Goal: Task Accomplishment & Management: Complete application form

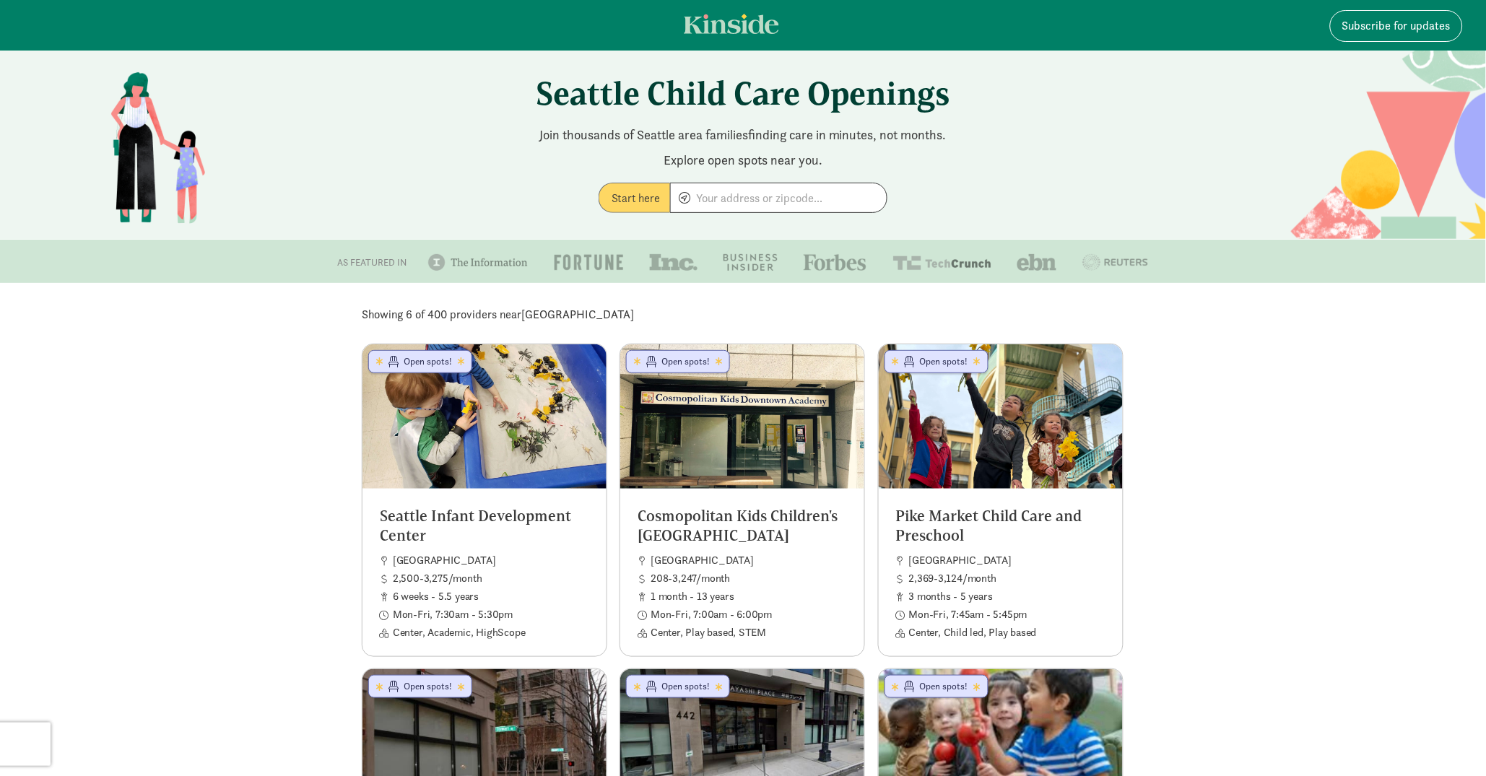
click at [1268, 355] on section "Showing 6 of 400 providers near Seattle Seattle Infant Development Center Seatt…" at bounding box center [743, 705] width 1486 height 811
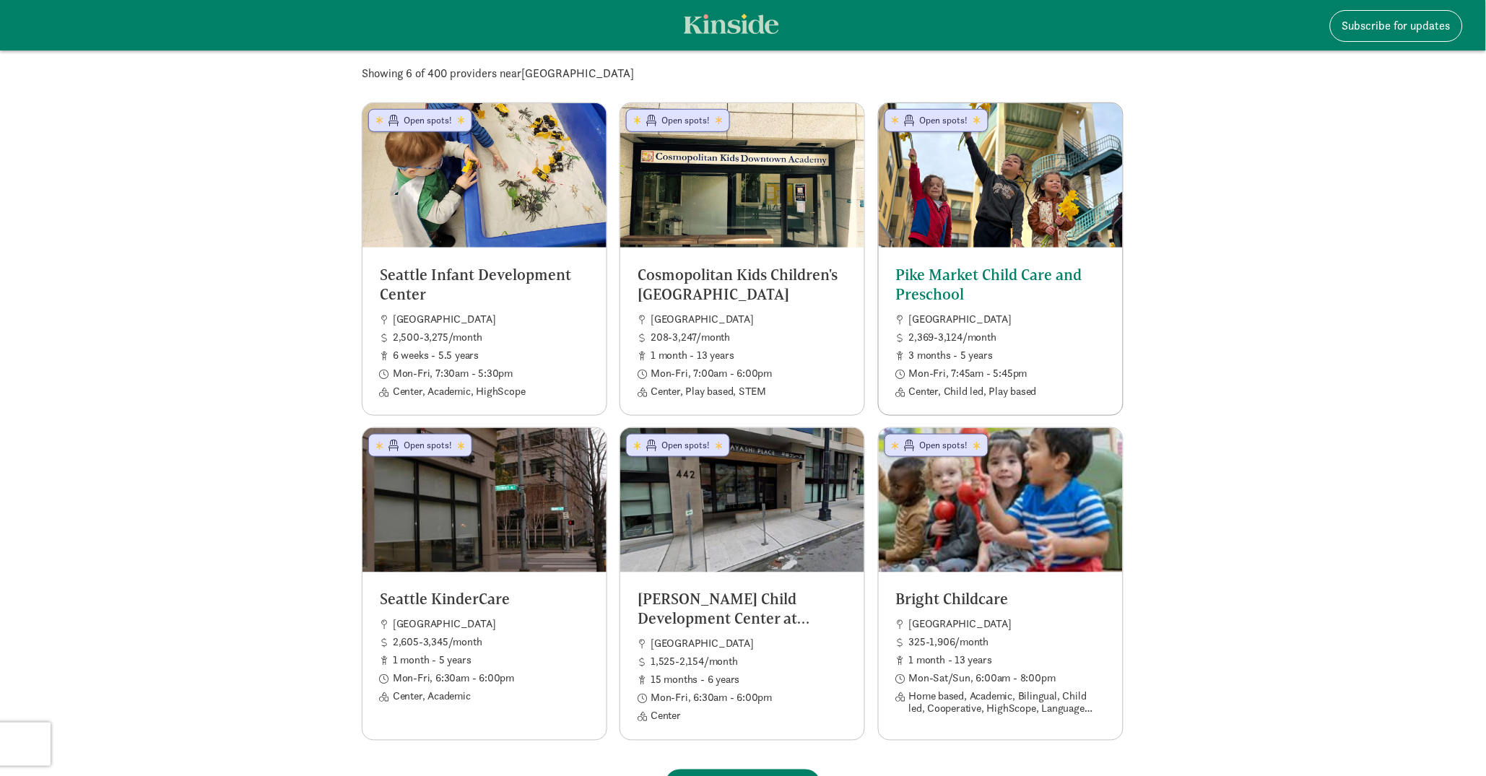
scroll to position [351, 0]
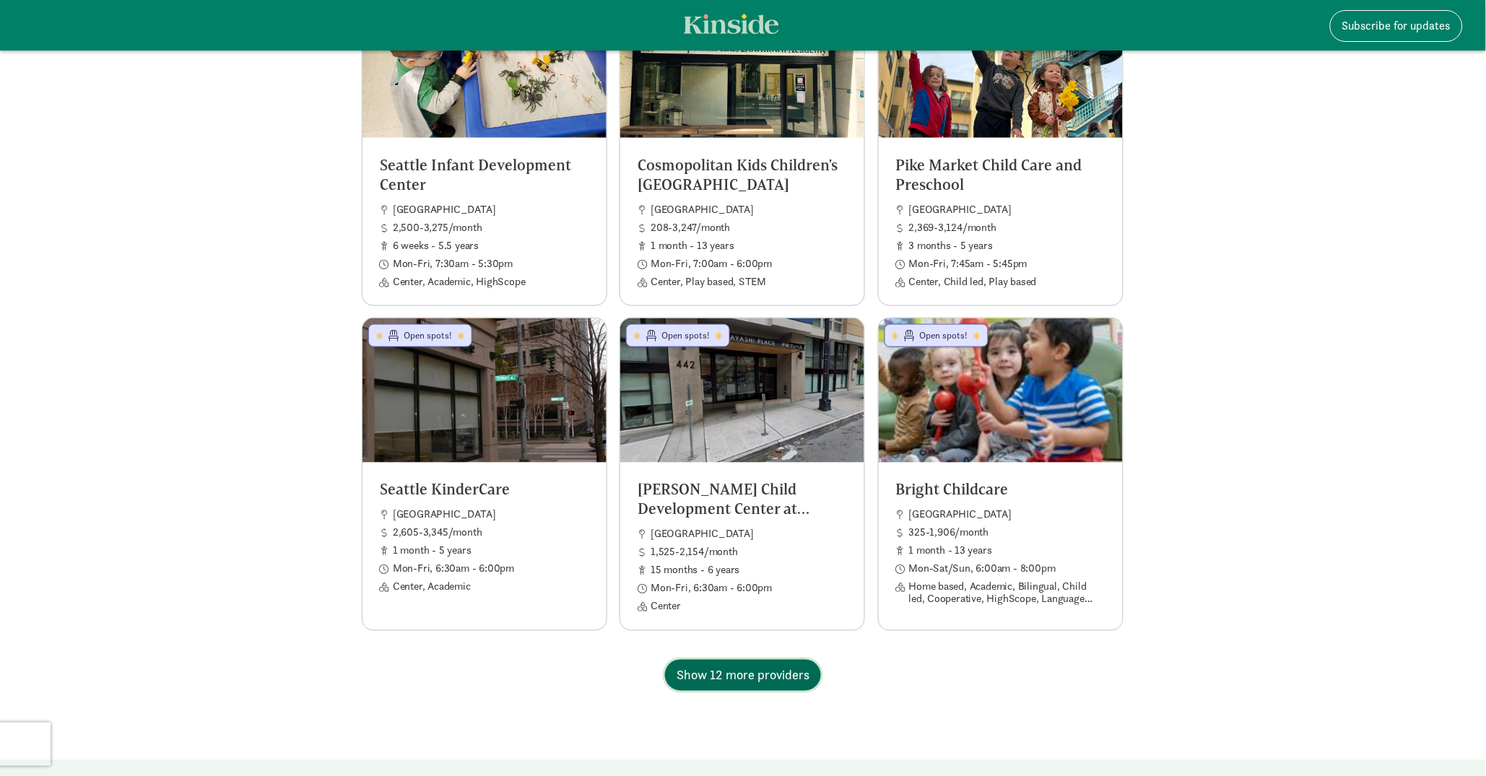
click at [807, 679] on span "Show 12 more providers" at bounding box center [743, 675] width 133 height 19
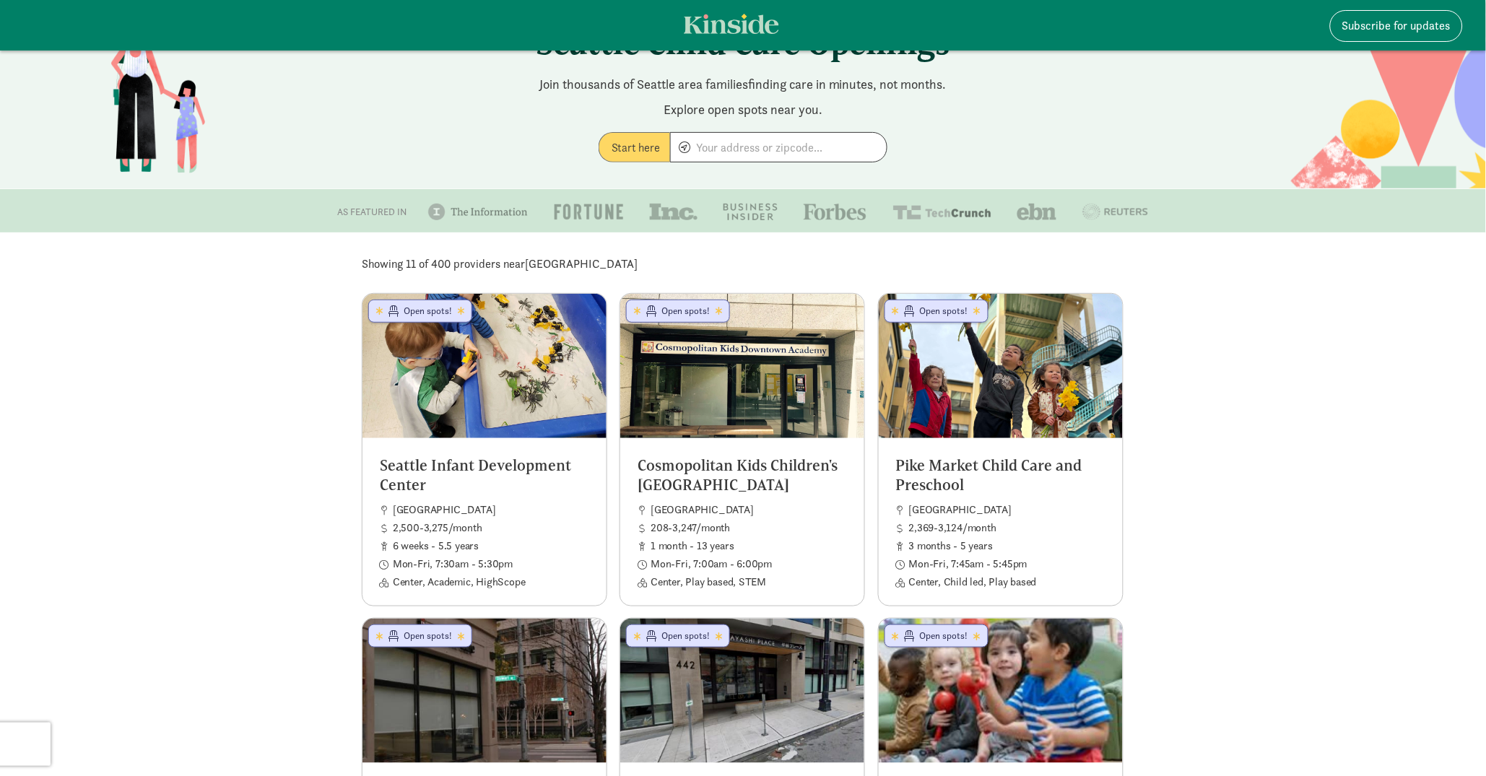
scroll to position [0, 0]
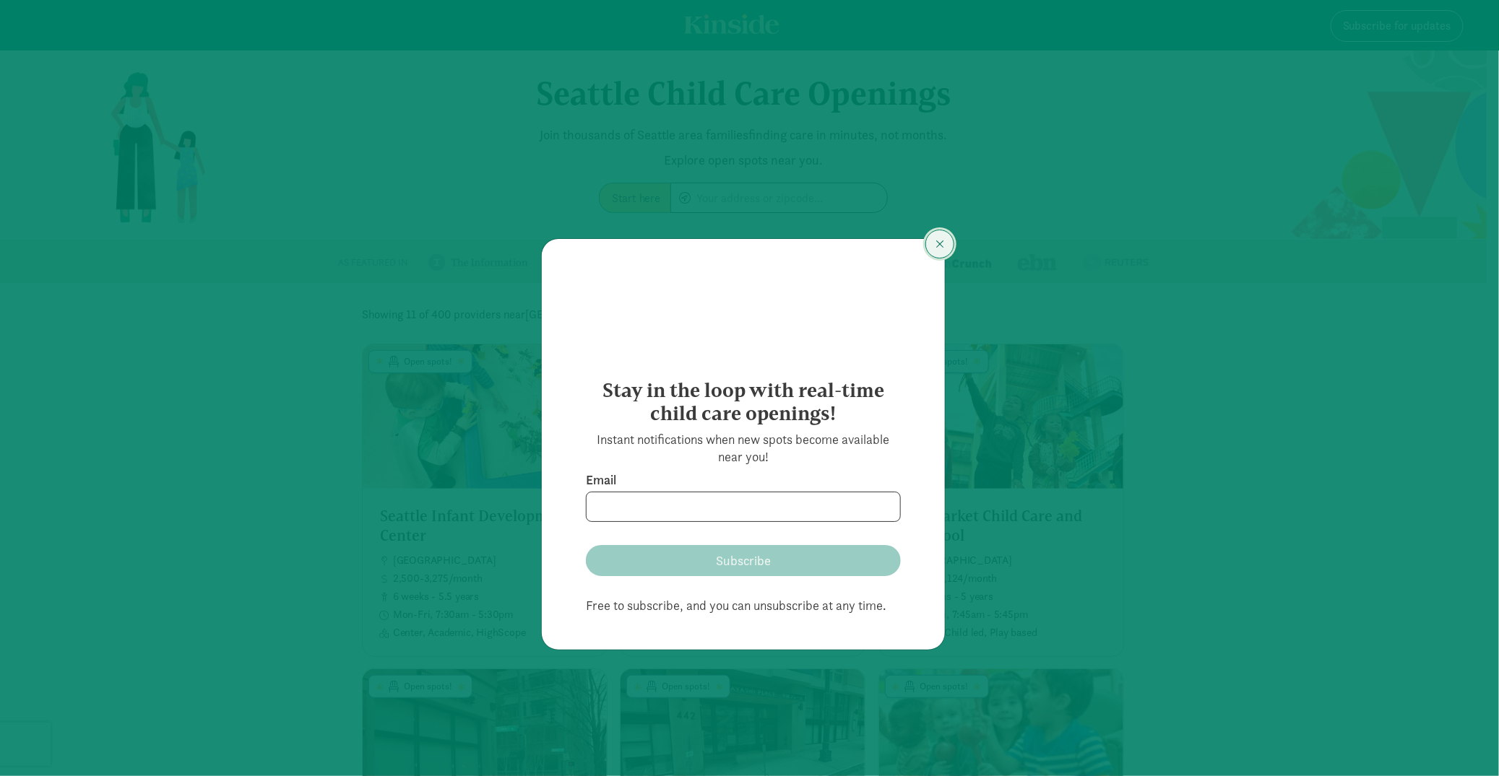
click at [937, 247] on span "Close" at bounding box center [939, 244] width 9 height 12
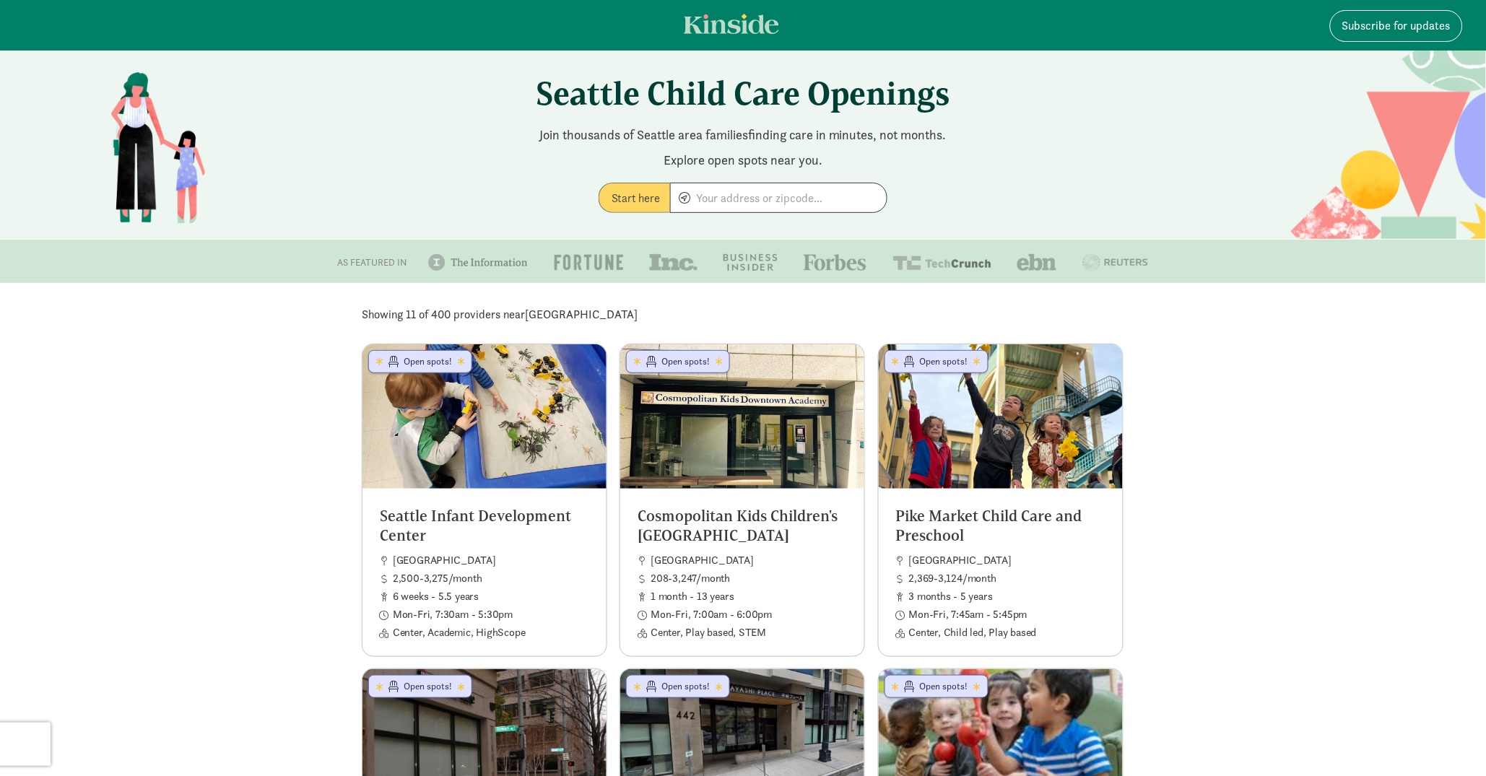
scroll to position [3, 0]
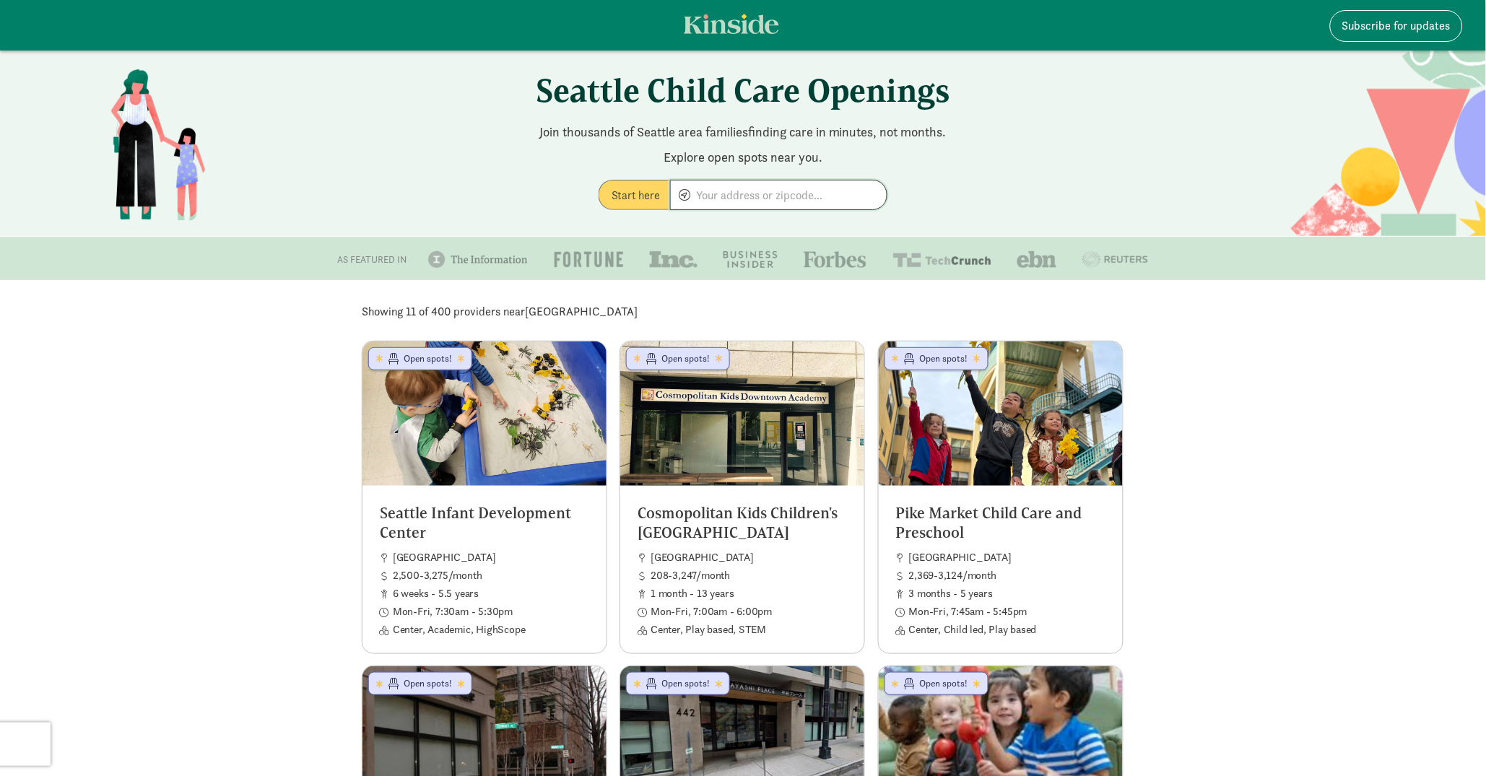
click at [699, 208] on input at bounding box center [779, 195] width 216 height 29
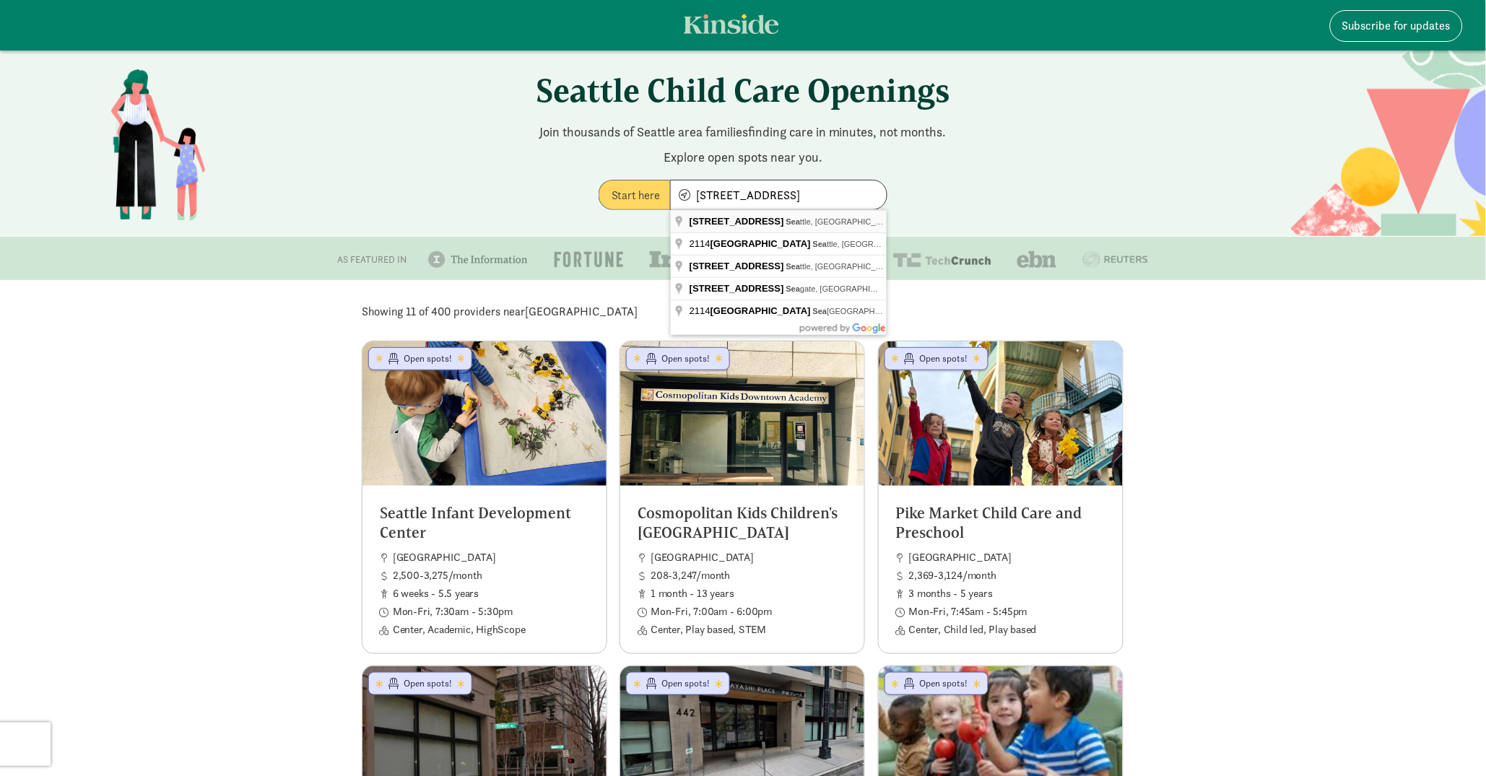
type input "2114 N 42nd St, Seattle, WA 98103, USA"
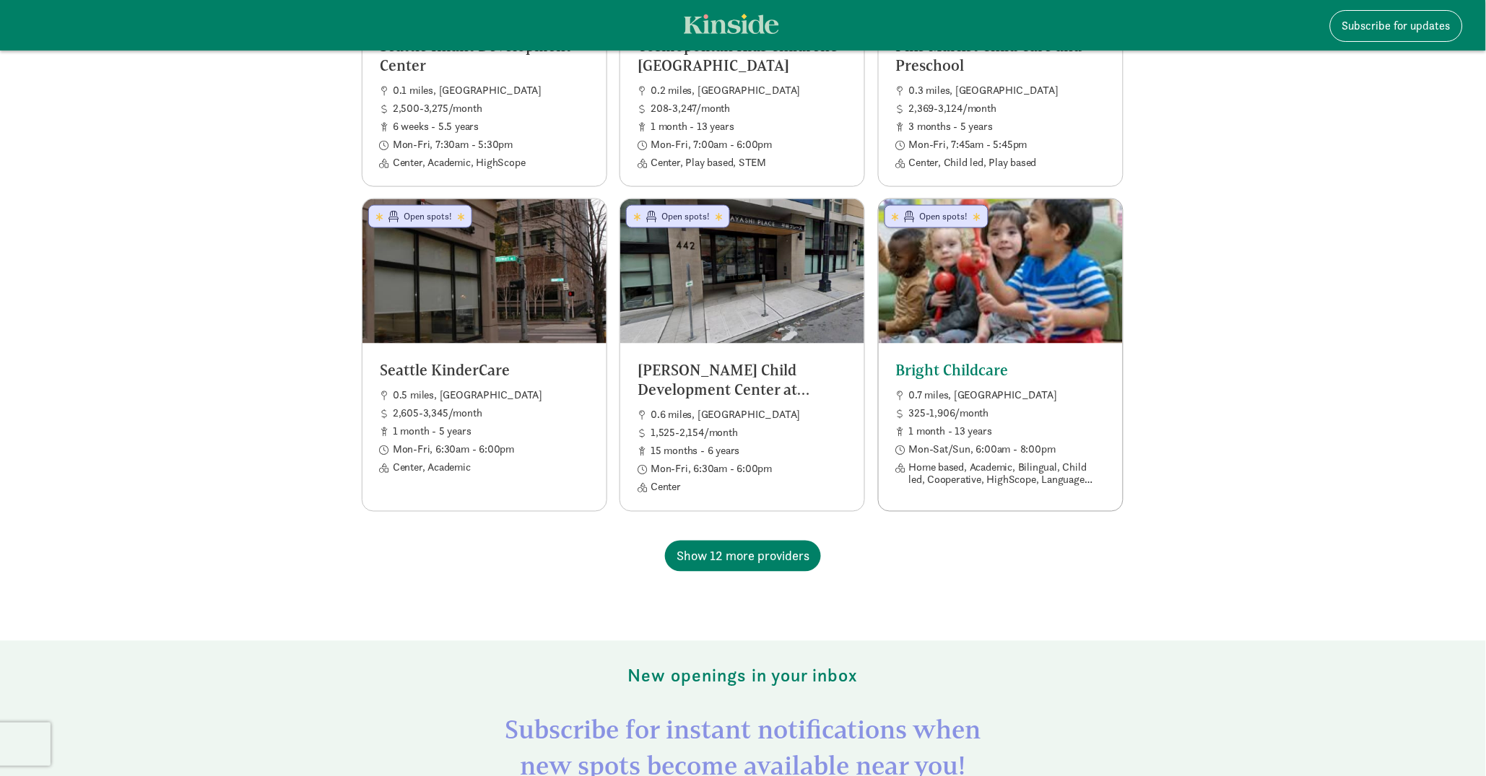
scroll to position [485, 0]
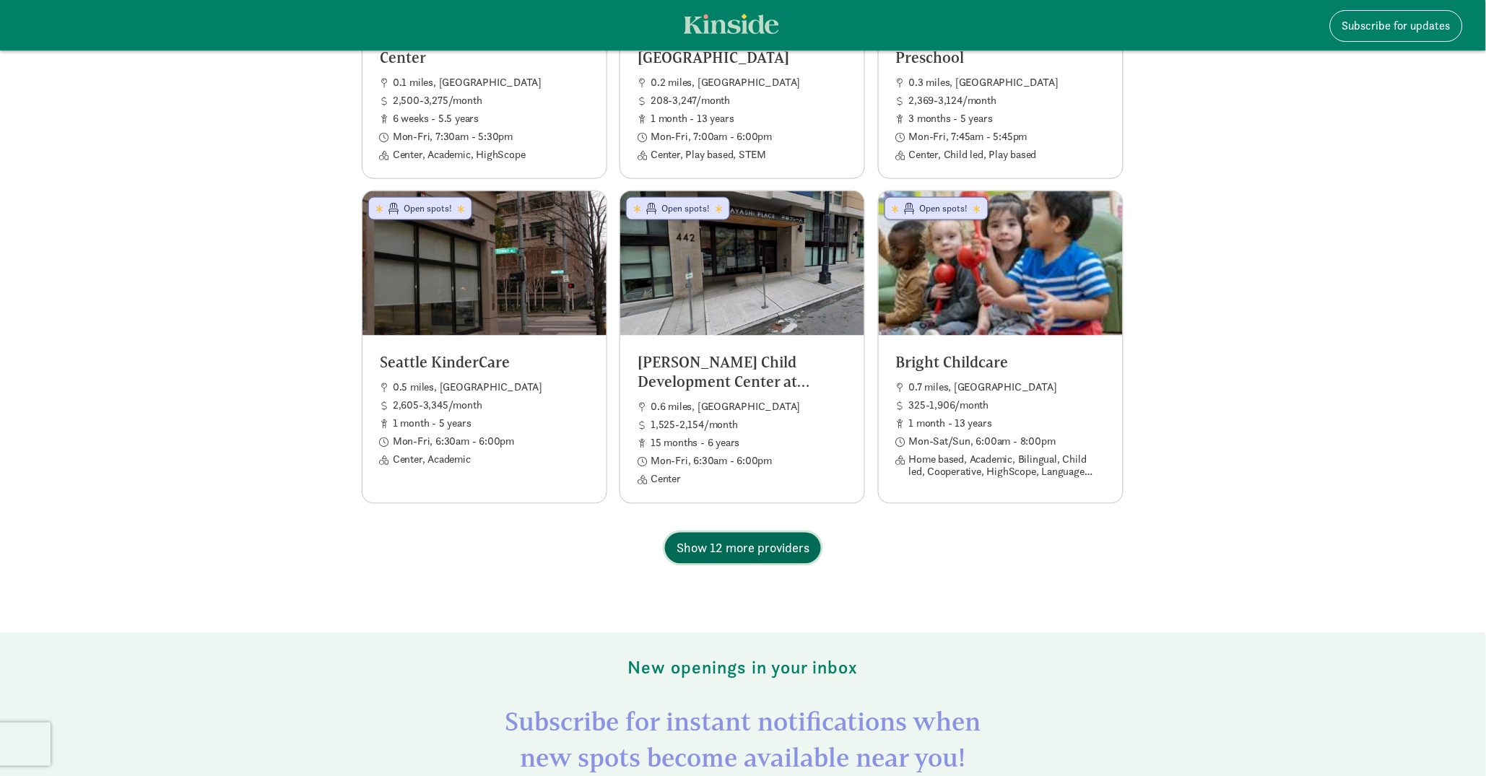
click at [765, 549] on span "Show 12 more providers" at bounding box center [743, 548] width 133 height 19
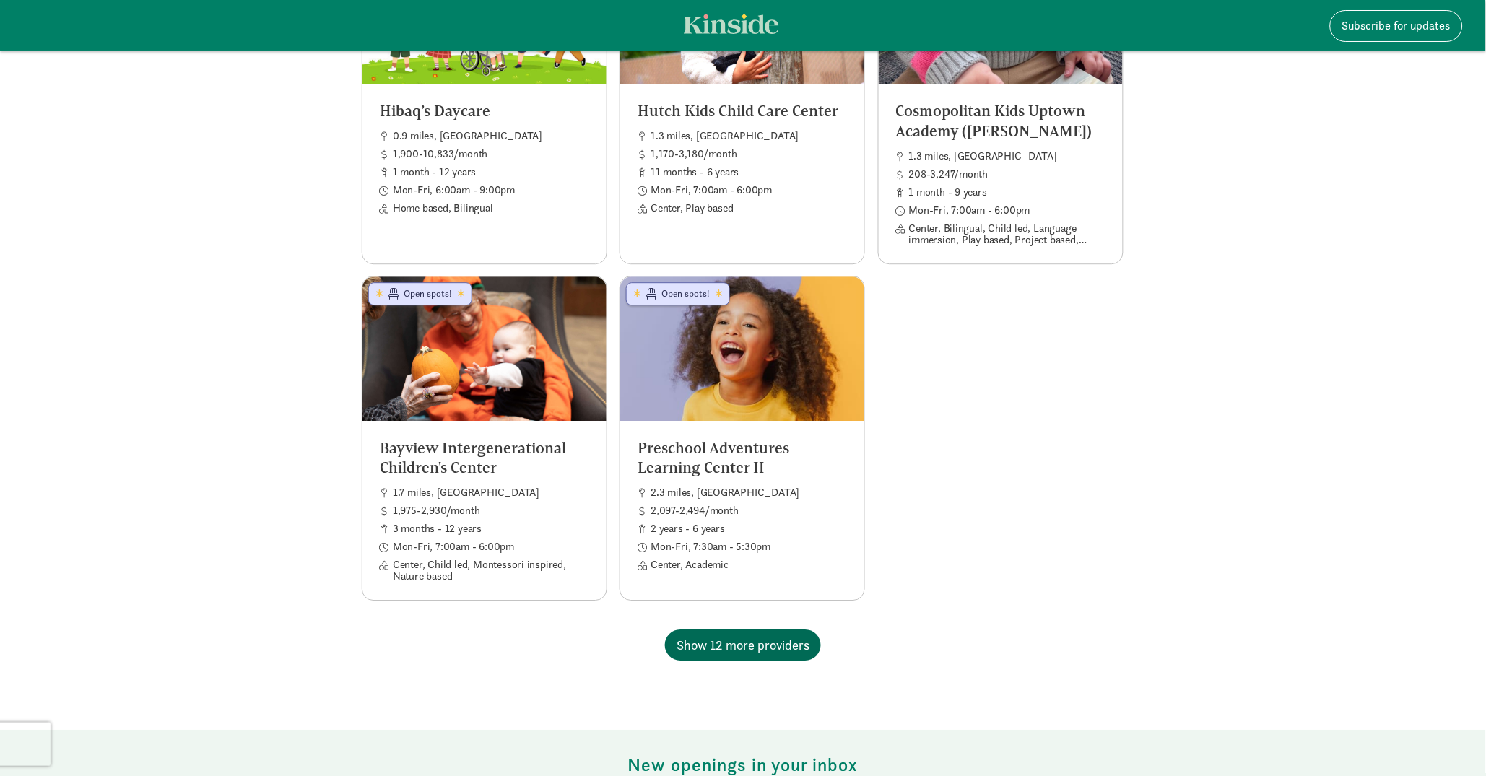
scroll to position [1065, 0]
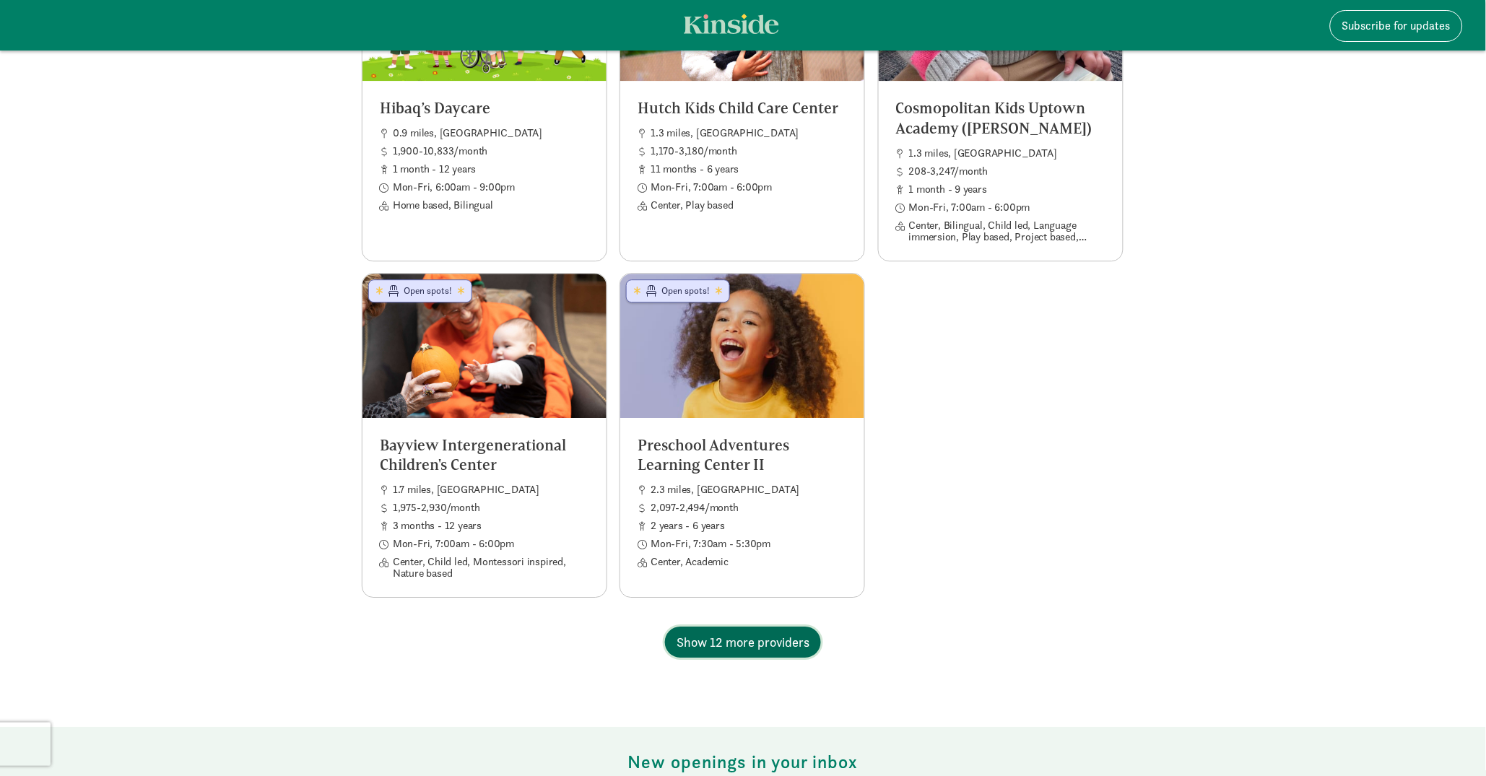
click at [768, 645] on span "Show 12 more providers" at bounding box center [743, 642] width 133 height 19
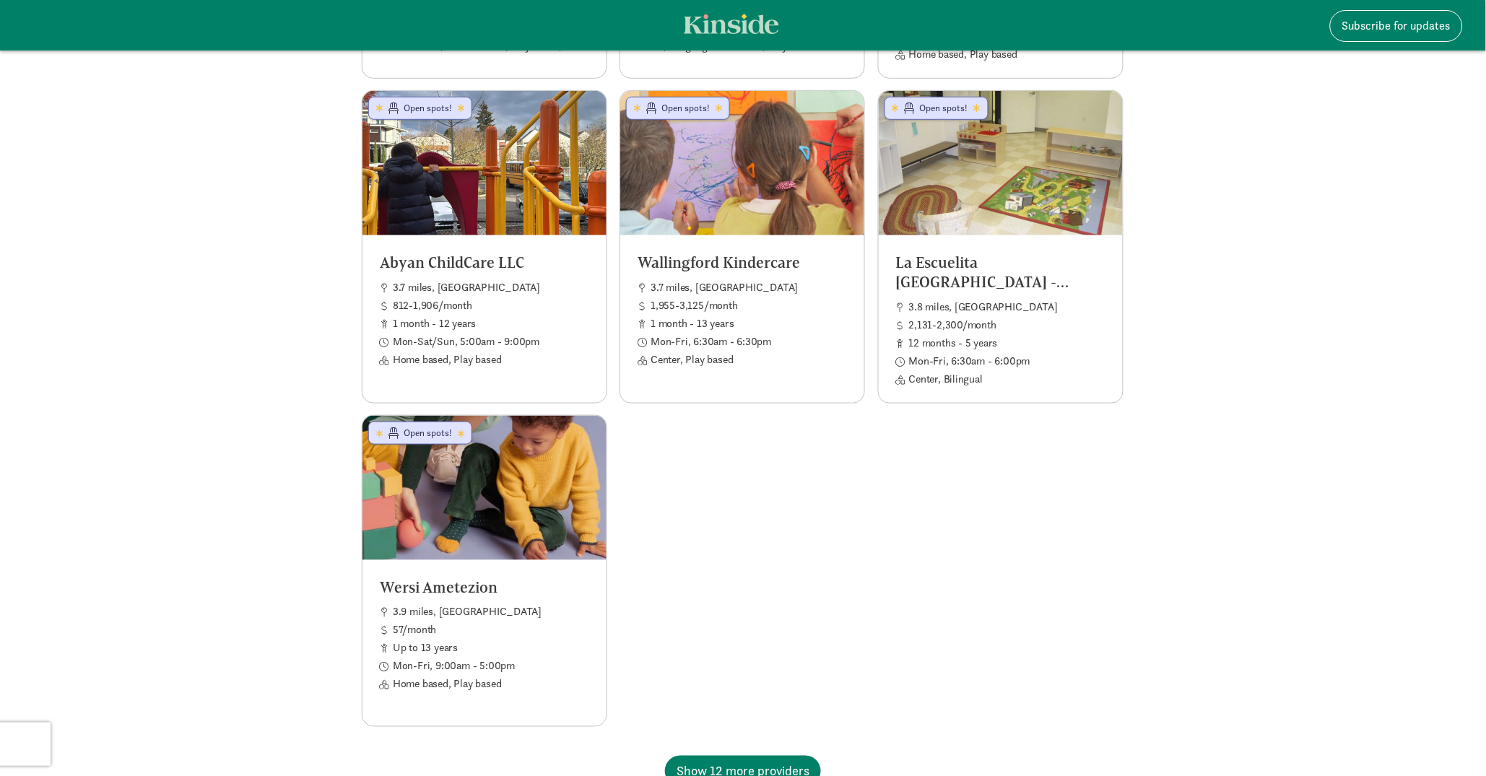
scroll to position [1938, 0]
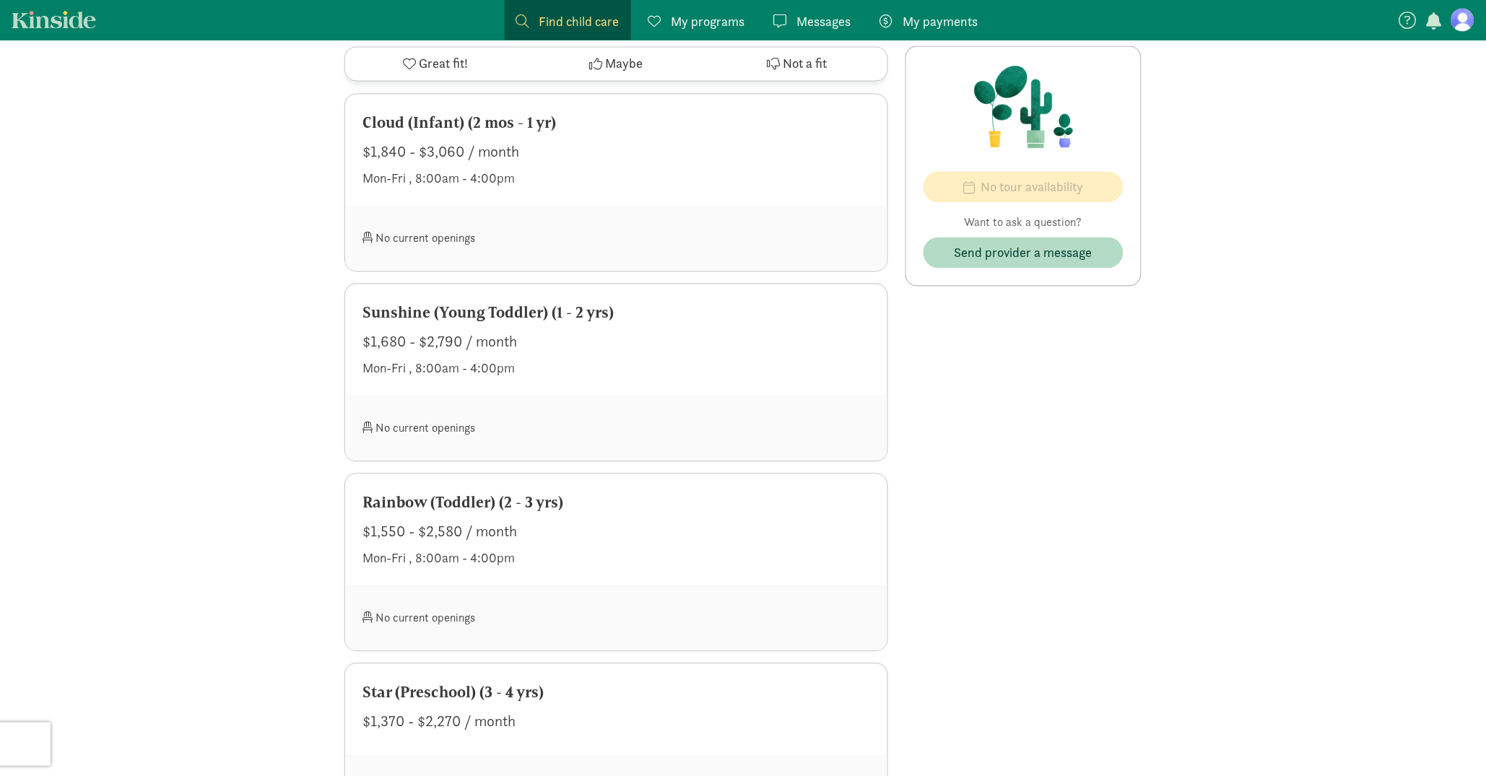
scroll to position [776, 0]
click at [1257, 296] on div "This profile is unclaimed by the provider. Is this your business? Claim your pr…" at bounding box center [743, 581] width 1486 height 2633
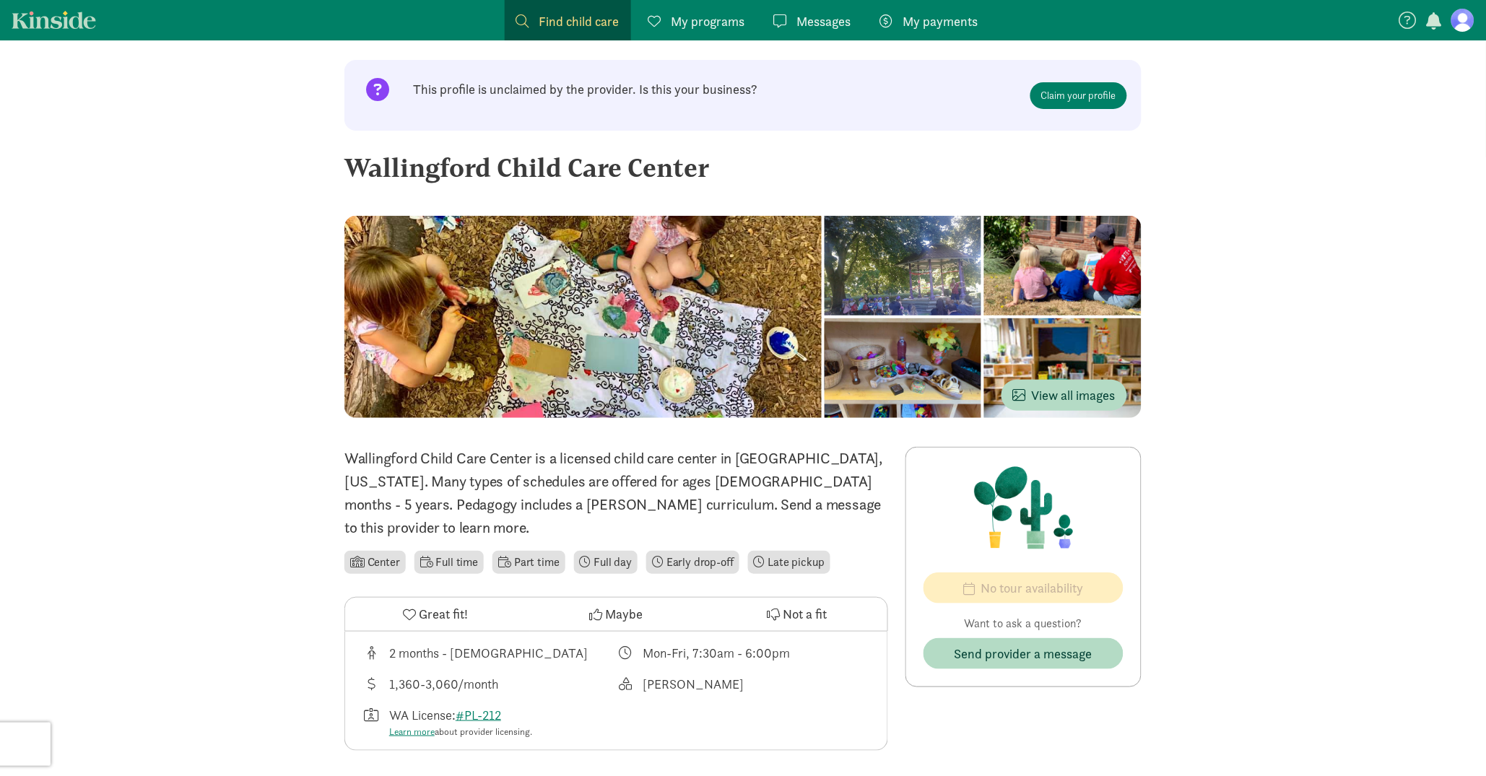
scroll to position [0, 0]
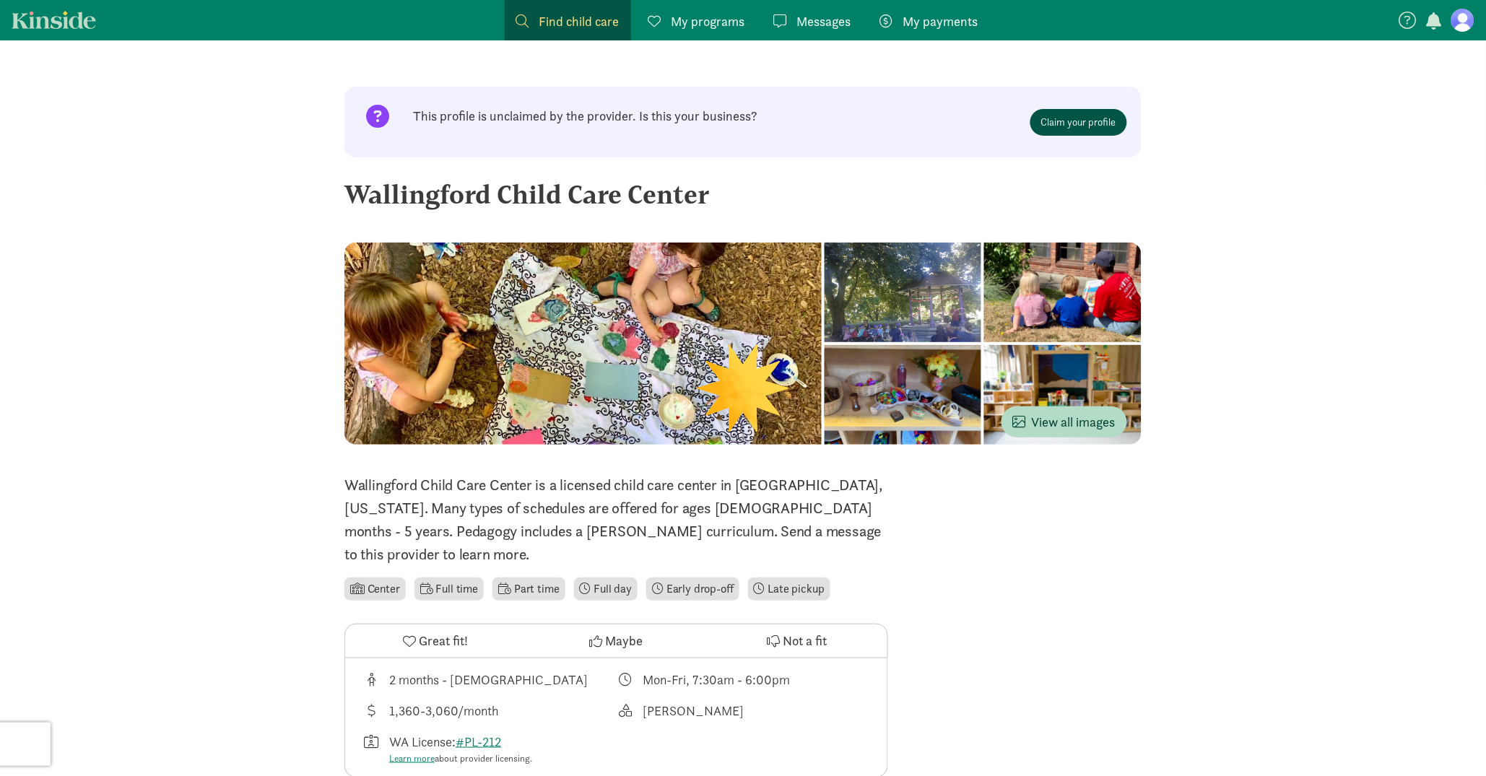
click at [1061, 125] on link "Claim your profile" at bounding box center [1079, 122] width 97 height 27
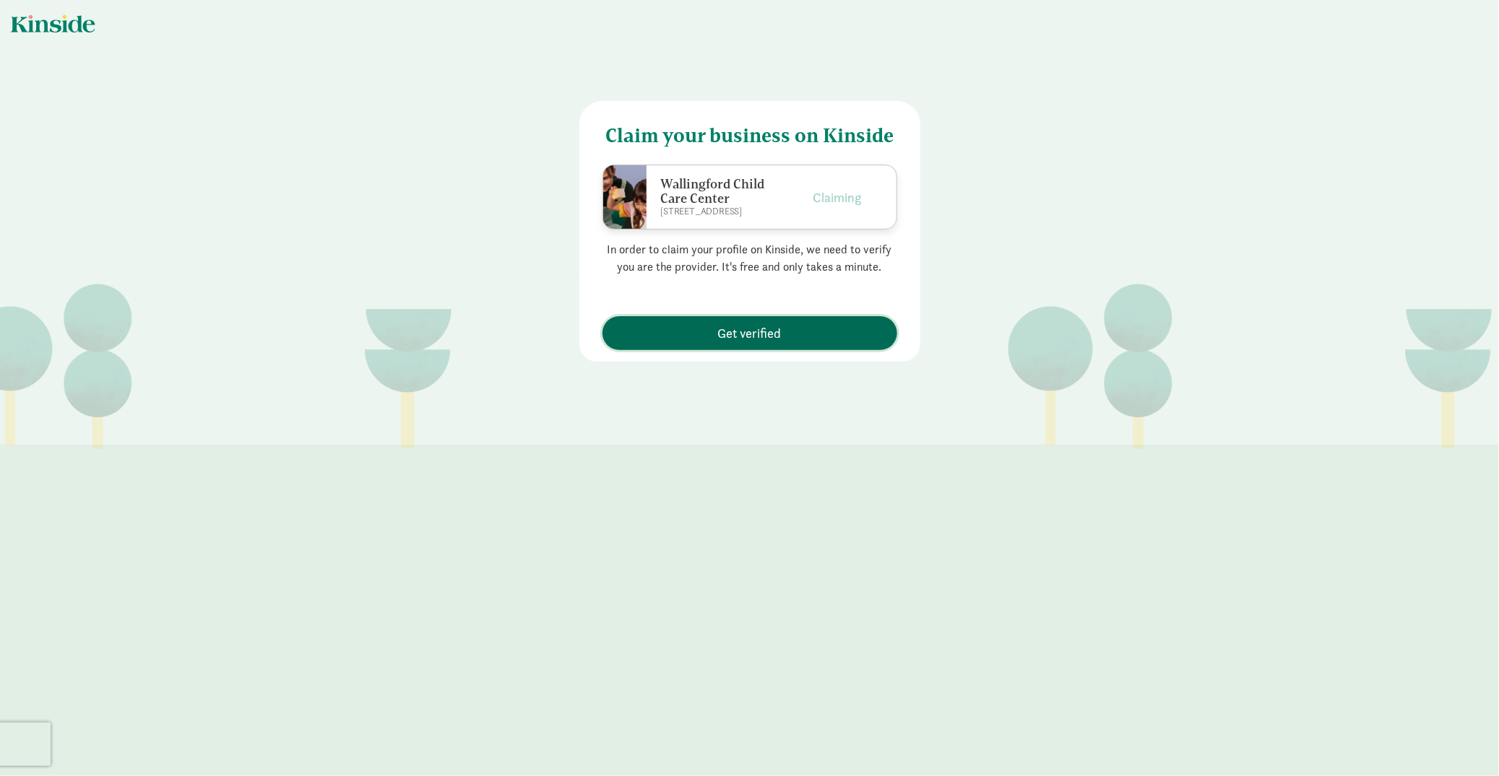
click at [746, 329] on span "Get verified" at bounding box center [750, 333] width 64 height 19
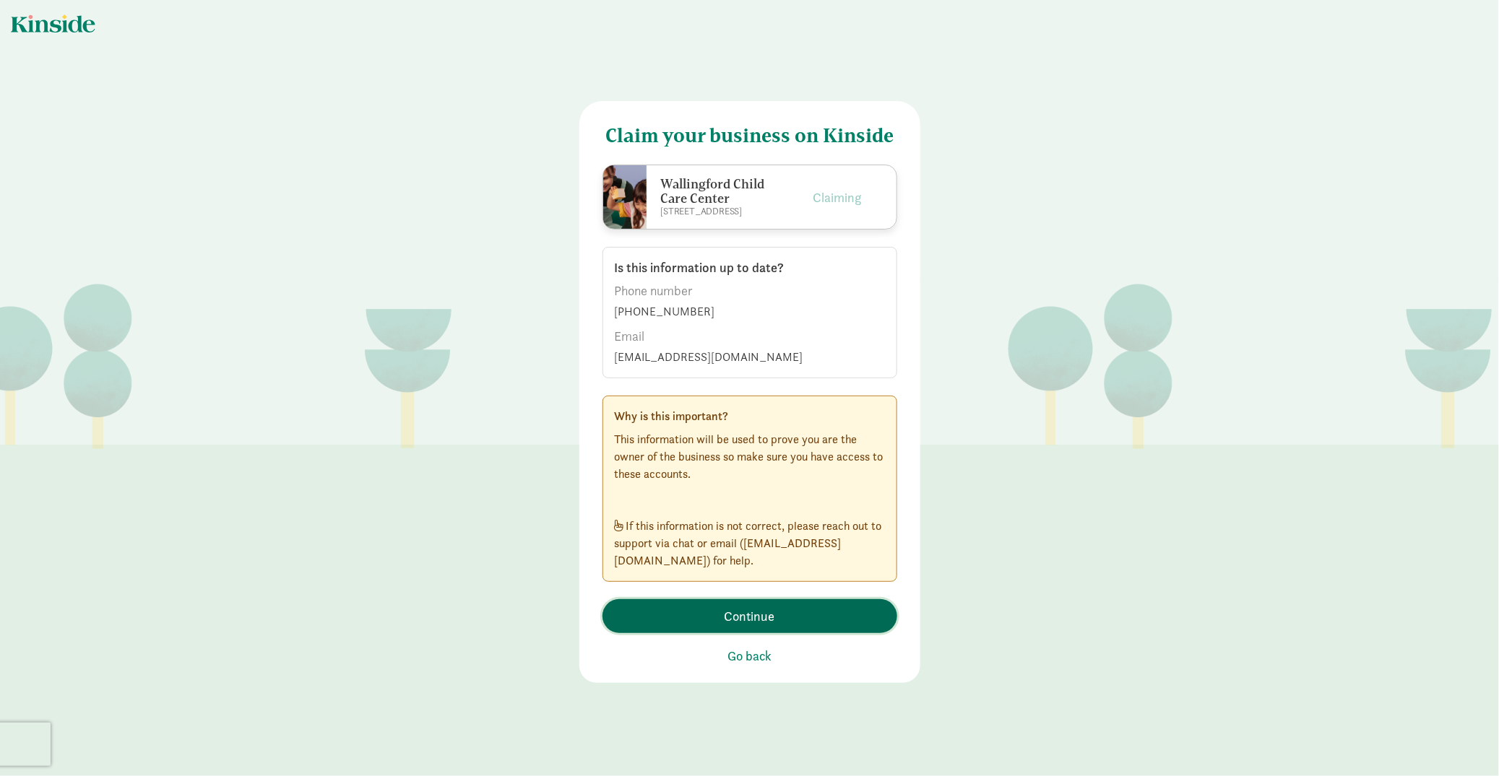
click at [739, 612] on span "Continue" at bounding box center [749, 616] width 51 height 19
